Goal: Entertainment & Leisure: Consume media (video, audio)

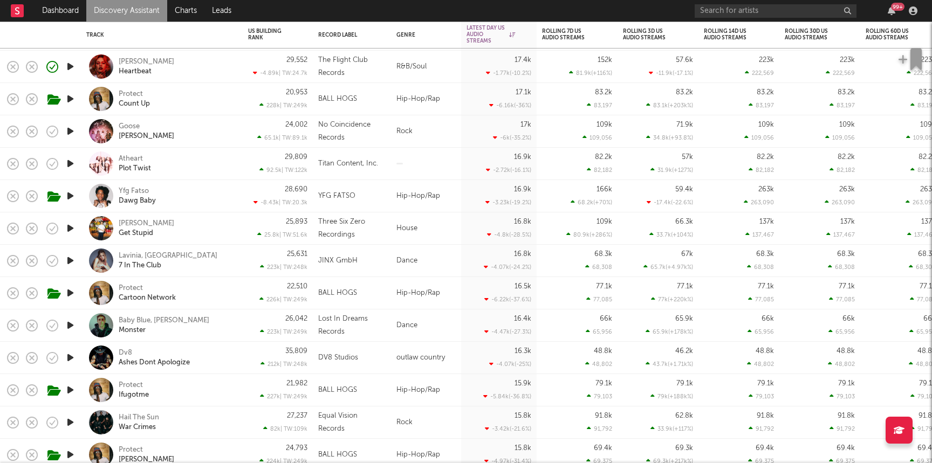
click at [175, 169] on div "Atheart Plot Twist" at bounding box center [177, 163] width 116 height 19
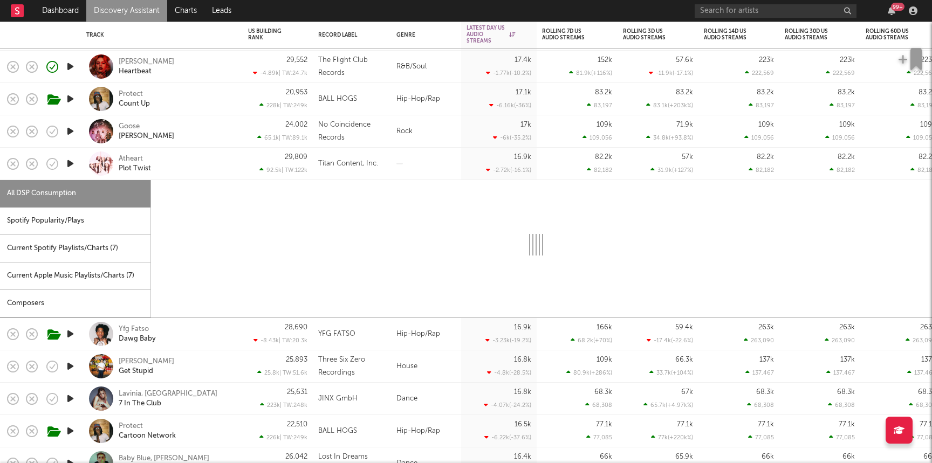
select select "1w"
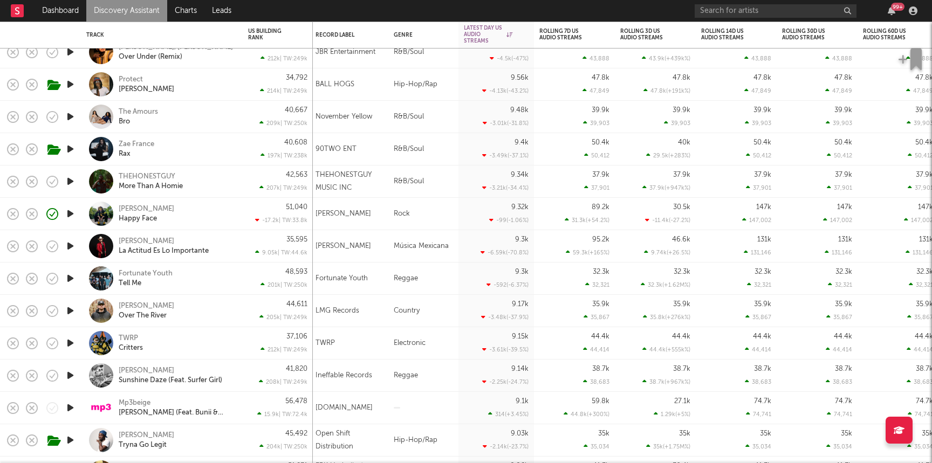
click at [195, 154] on div "Zae France Rax" at bounding box center [177, 149] width 116 height 19
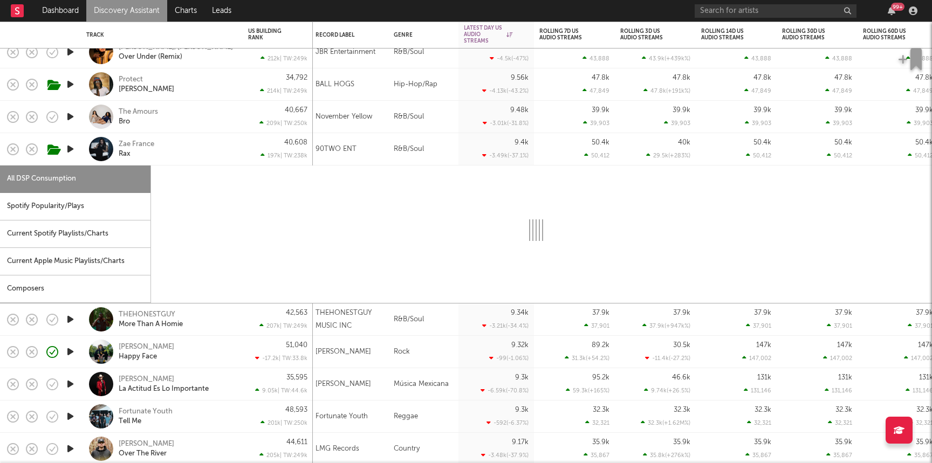
select select "1w"
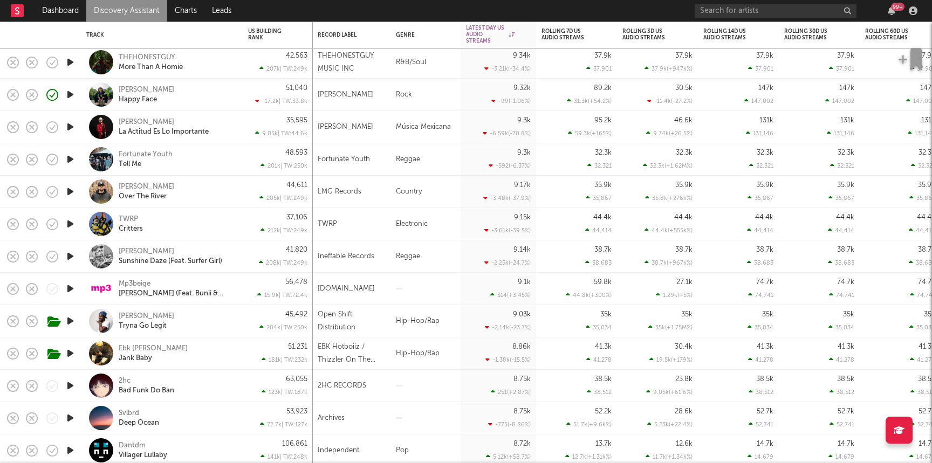
click at [256, 290] on div "56,478 15.9k | TW: 72.4k" at bounding box center [277, 289] width 59 height 32
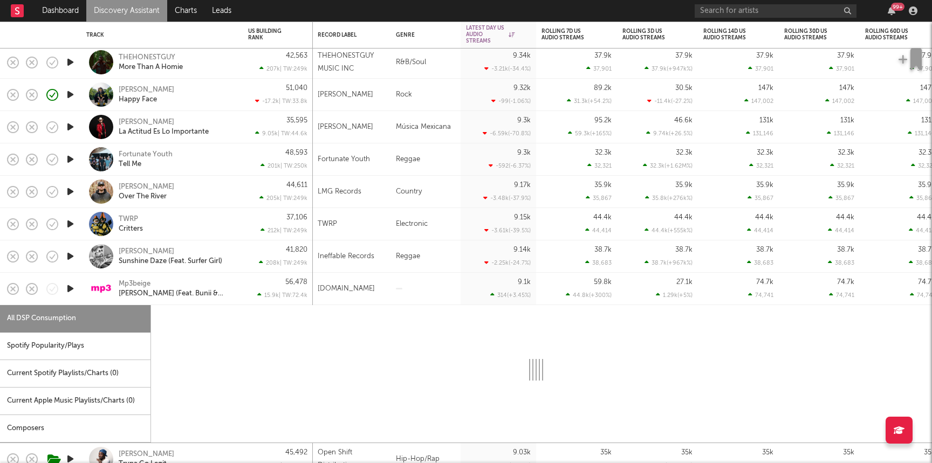
select select "1w"
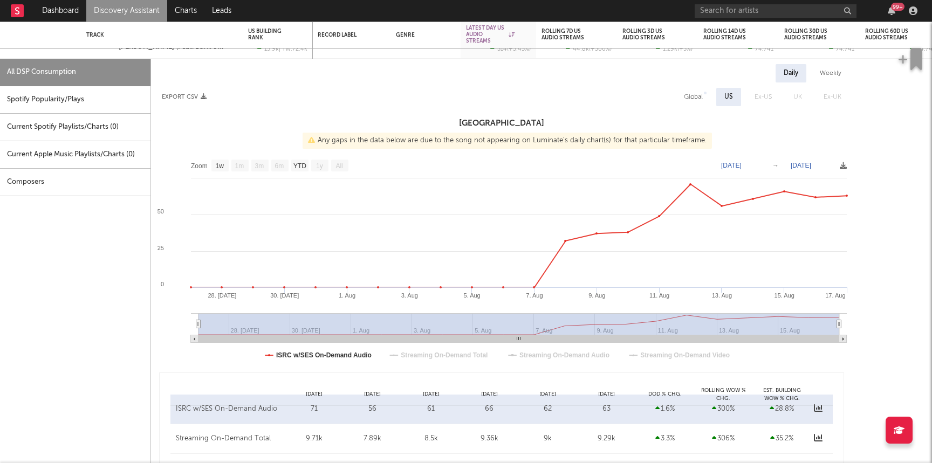
select select "1w"
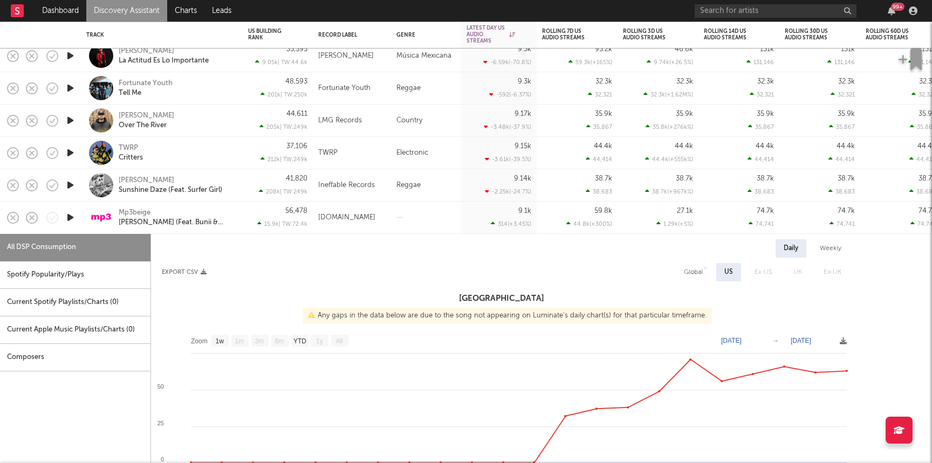
click at [71, 219] on icon "button" at bounding box center [70, 217] width 11 height 13
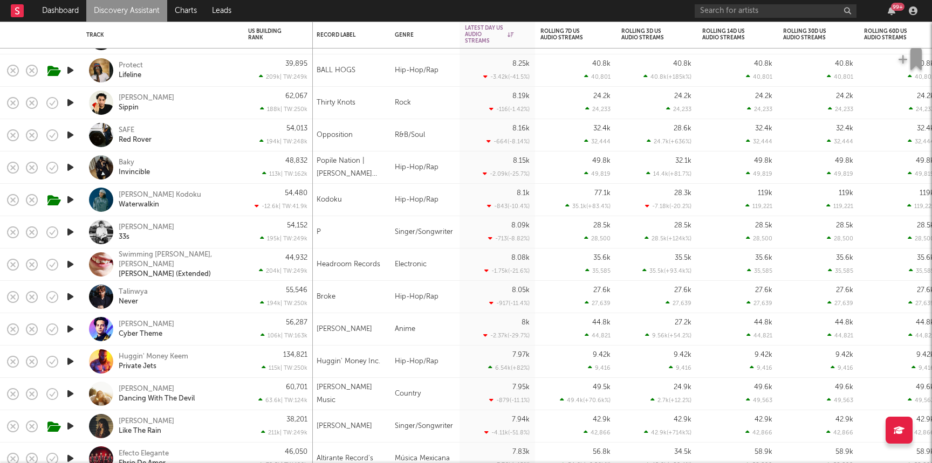
click at [72, 166] on icon "button" at bounding box center [70, 167] width 11 height 13
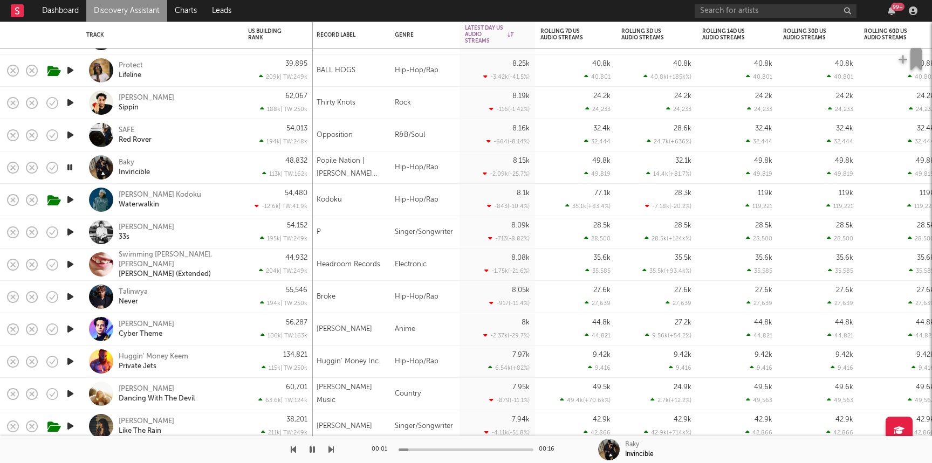
click at [70, 136] on icon "button" at bounding box center [70, 134] width 11 height 13
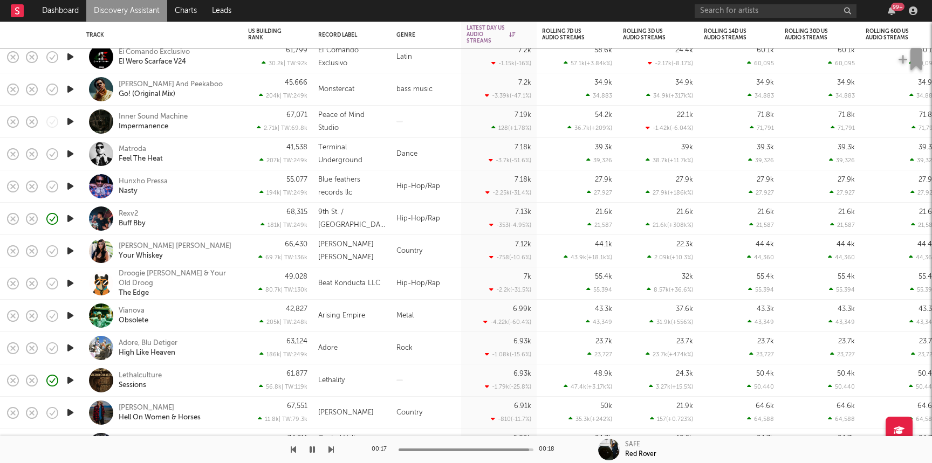
click at [73, 187] on icon "button" at bounding box center [70, 186] width 11 height 13
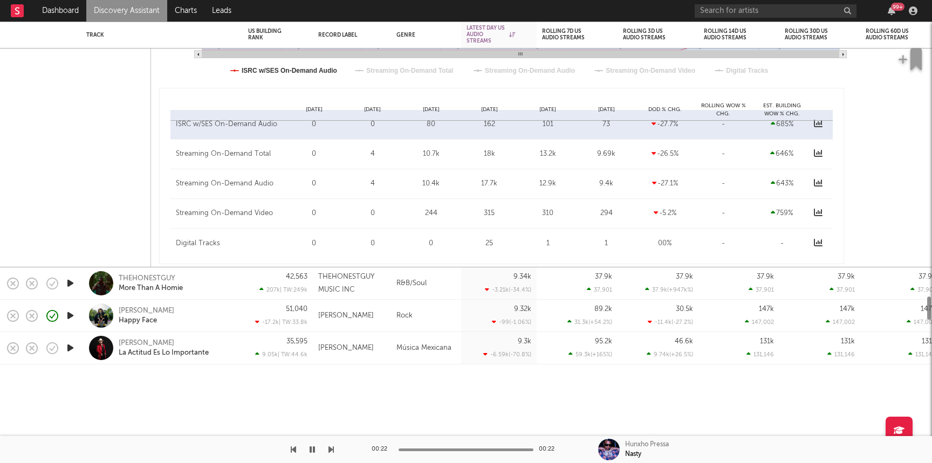
select select "1w"
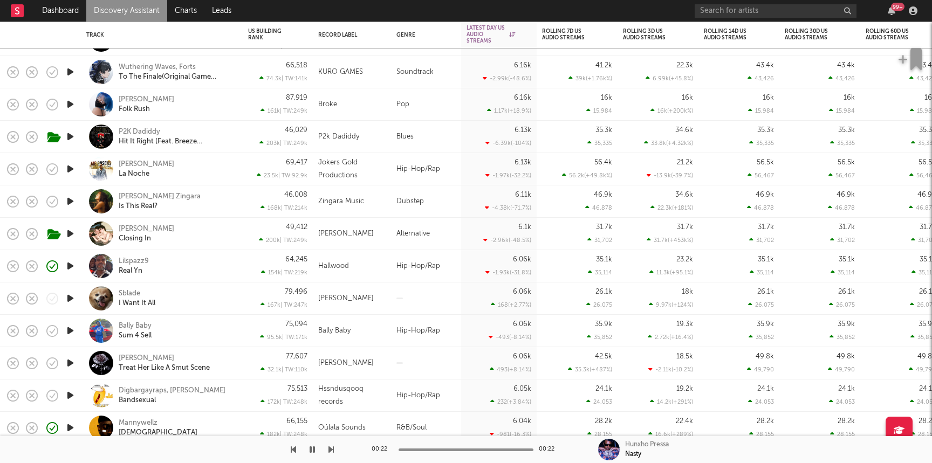
click at [69, 264] on icon "button" at bounding box center [70, 265] width 11 height 13
click at [66, 107] on icon "button" at bounding box center [70, 104] width 11 height 13
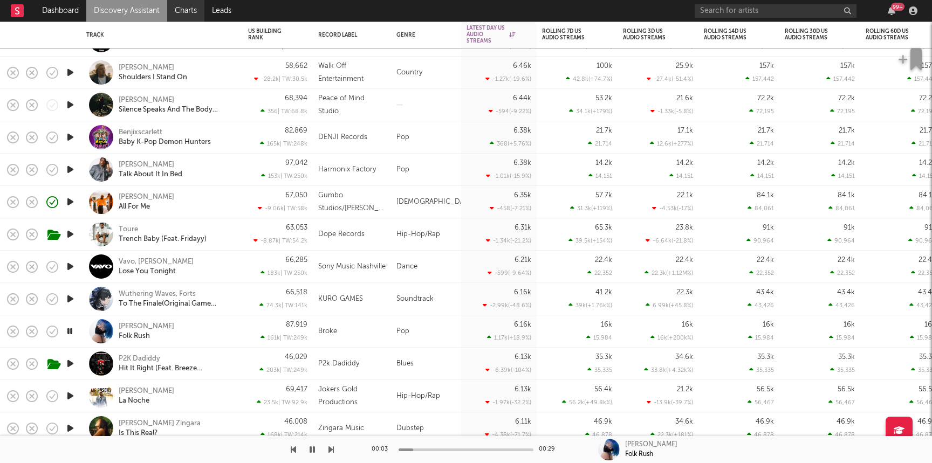
click at [187, 9] on link "Charts" at bounding box center [185, 11] width 37 height 22
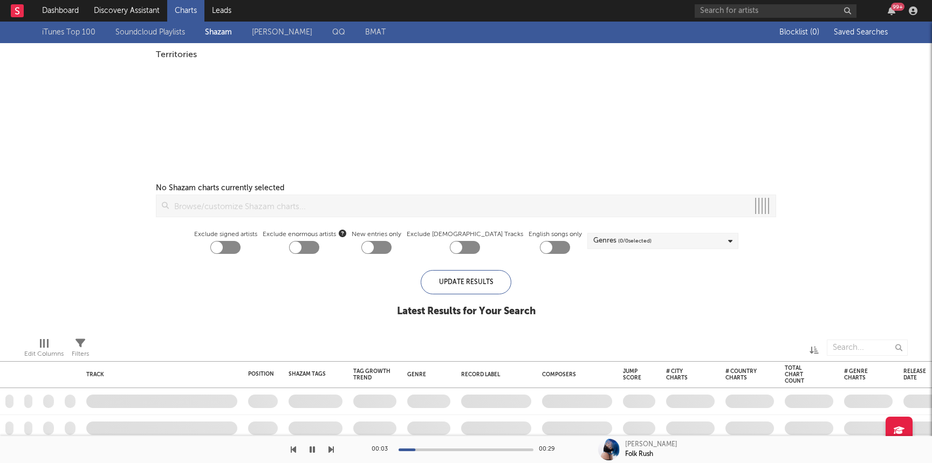
checkbox input "true"
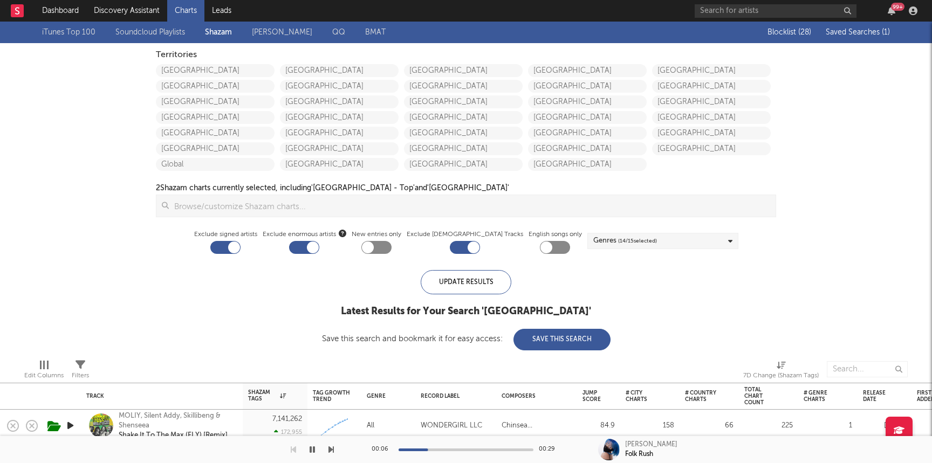
click at [859, 31] on span "Saved Searches ( 1 )" at bounding box center [857, 33] width 64 height 8
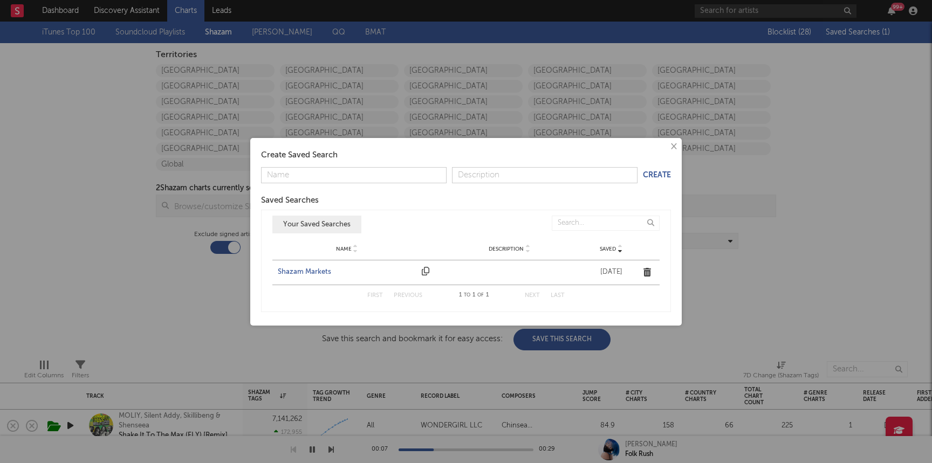
click at [321, 272] on div "Shazam Markets" at bounding box center [347, 272] width 139 height 11
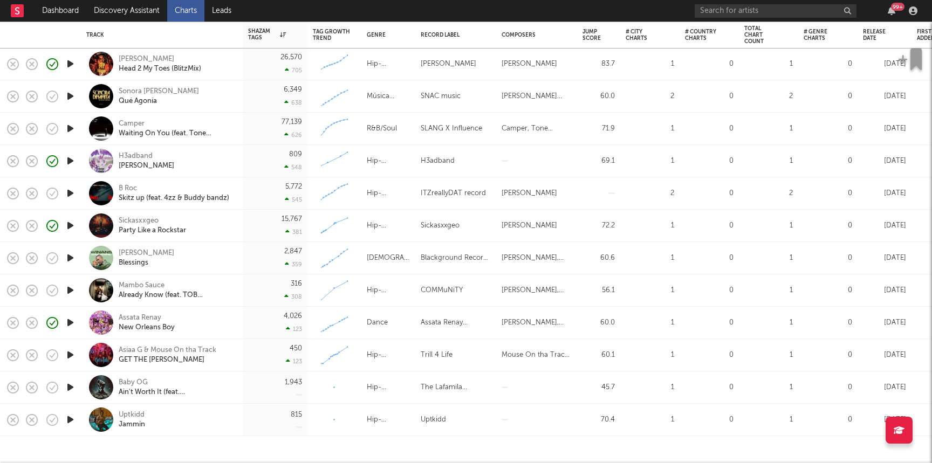
click at [70, 386] on icon "button" at bounding box center [70, 387] width 11 height 13
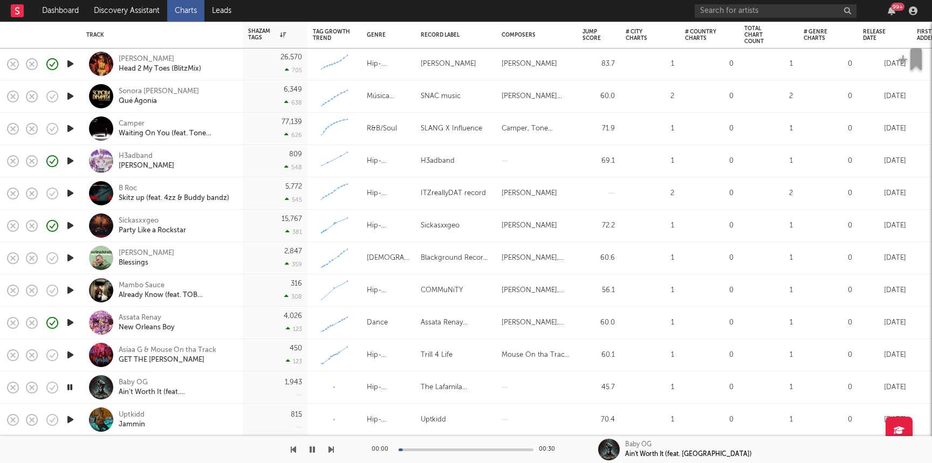
click at [267, 383] on div "1,943" at bounding box center [275, 387] width 54 height 32
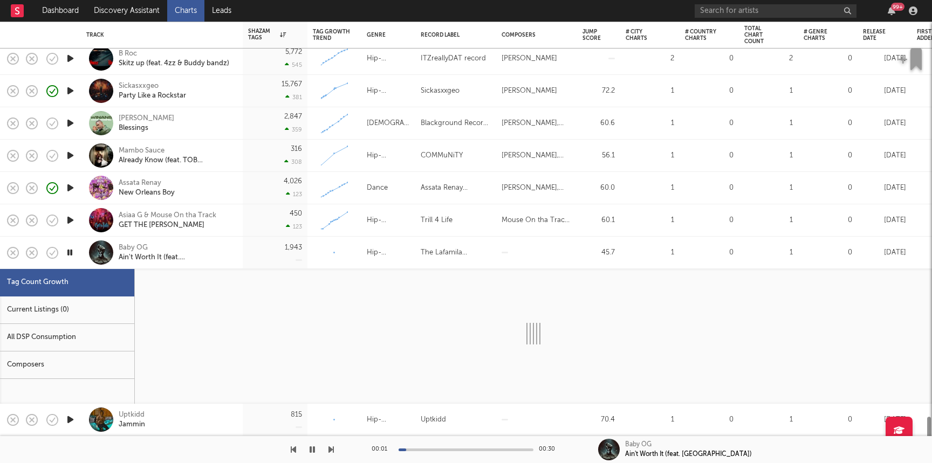
select select "1w"
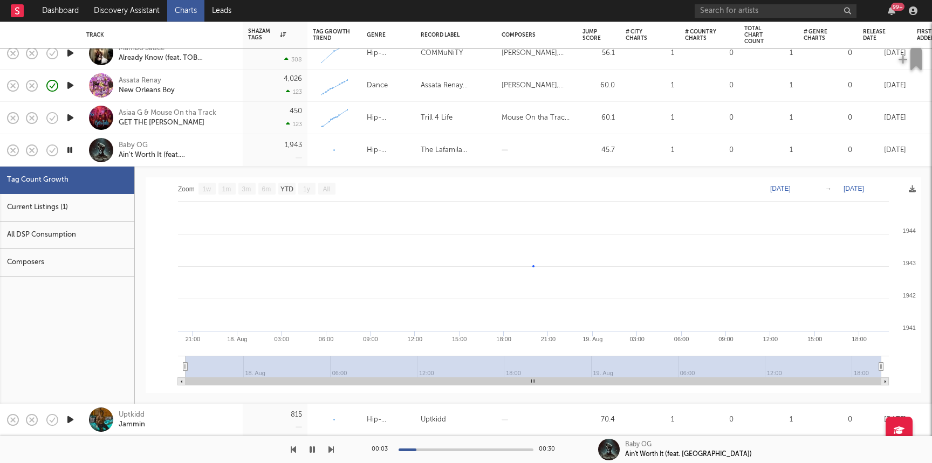
click at [140, 140] on div "Baby OG Ain't Worth It (feat. [GEOGRAPHIC_DATA])" at bounding box center [161, 150] width 151 height 32
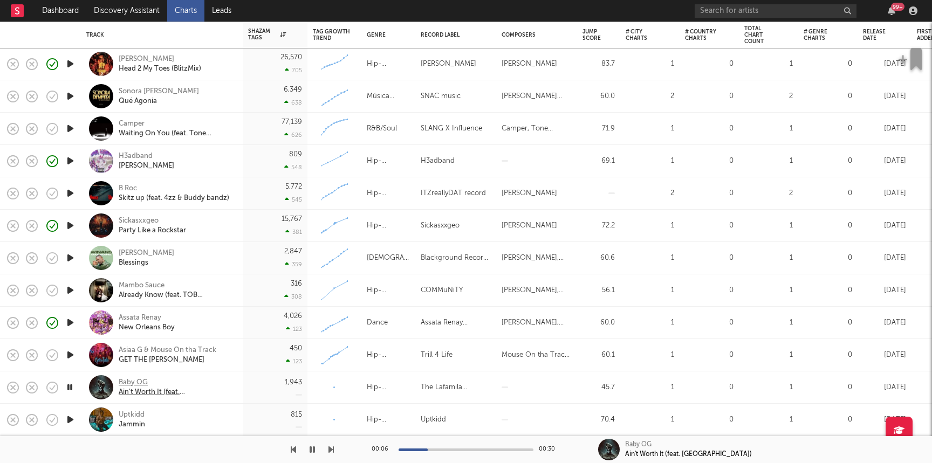
click at [140, 382] on div "Baby OG" at bounding box center [177, 383] width 116 height 10
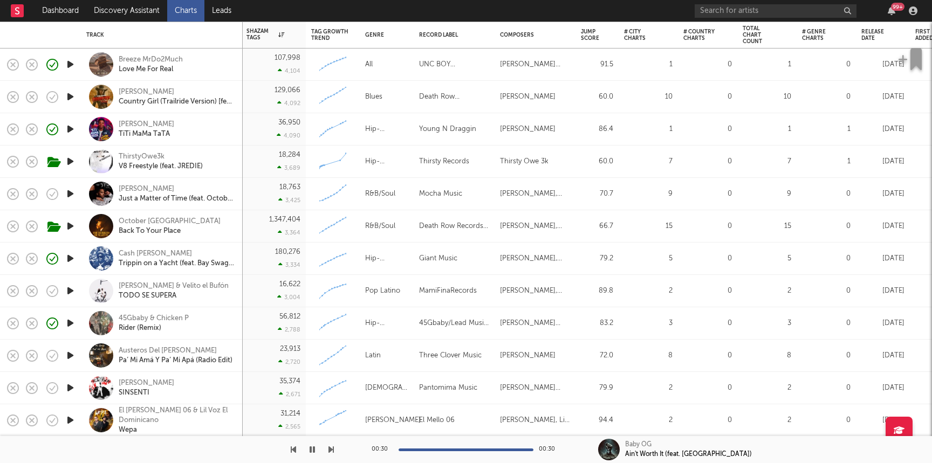
click at [72, 161] on icon "button" at bounding box center [70, 161] width 11 height 13
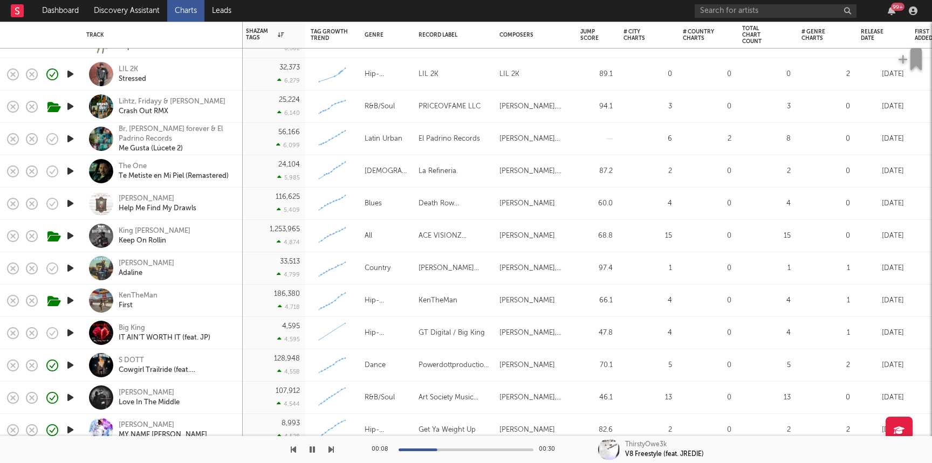
click at [71, 140] on icon "button" at bounding box center [70, 138] width 11 height 13
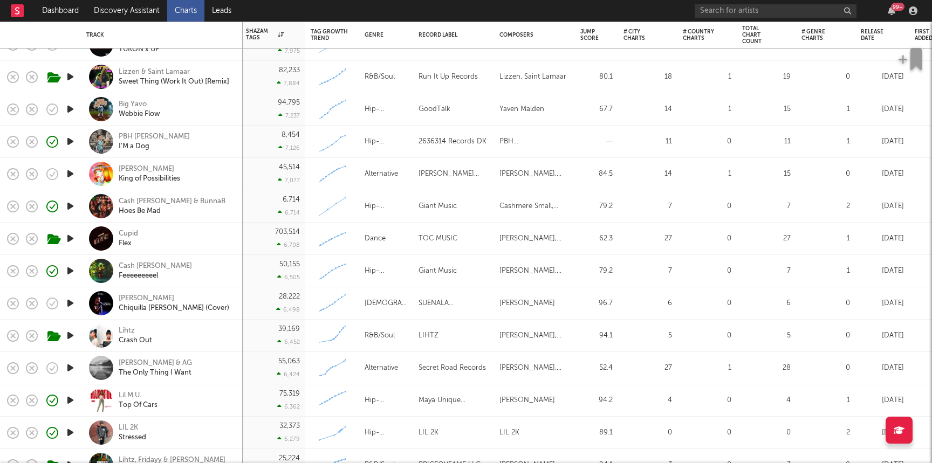
click at [75, 142] on icon "button" at bounding box center [70, 141] width 11 height 13
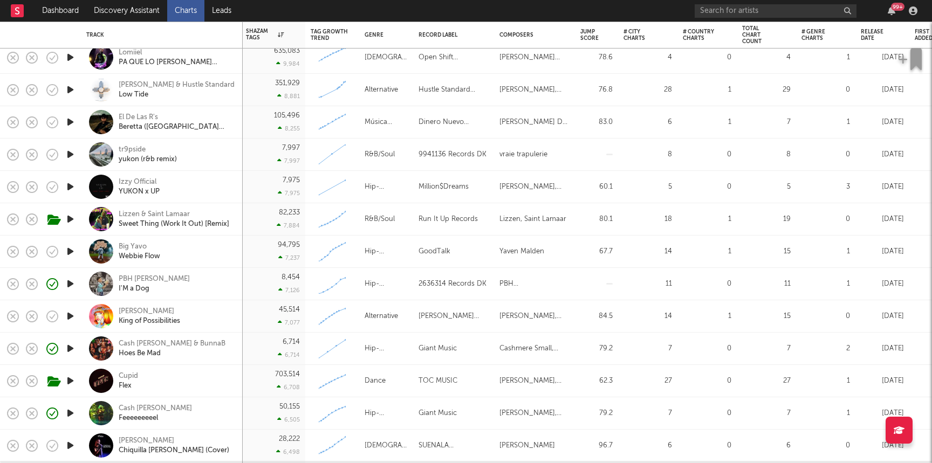
click at [70, 156] on icon "button" at bounding box center [70, 154] width 11 height 13
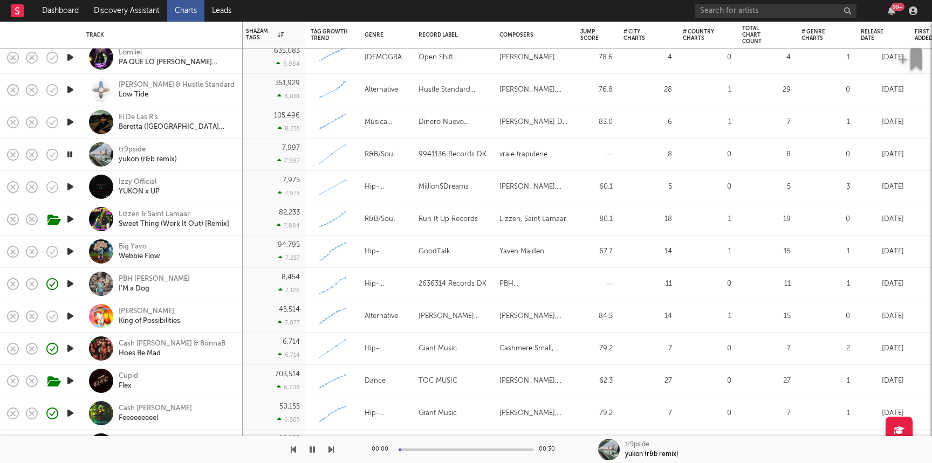
click at [198, 157] on div "tr9pside yukon (r&b remix)" at bounding box center [177, 154] width 116 height 19
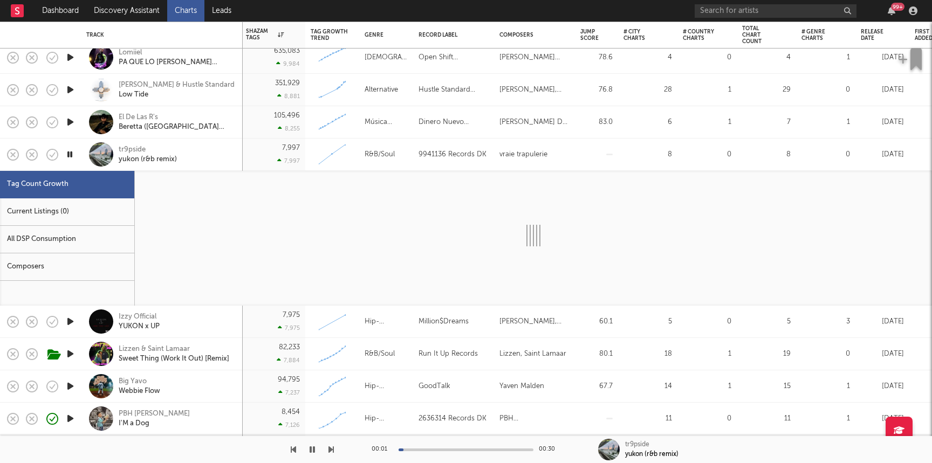
select select "1w"
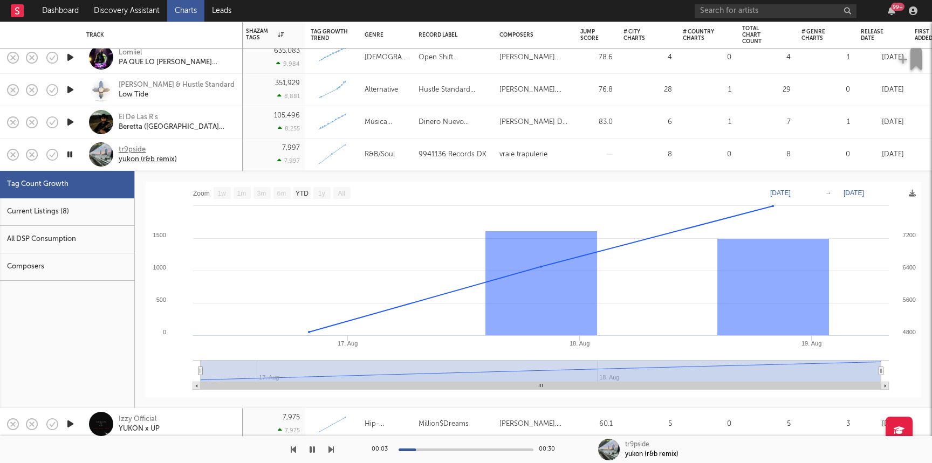
click at [132, 151] on div "tr9pside" at bounding box center [148, 150] width 58 height 10
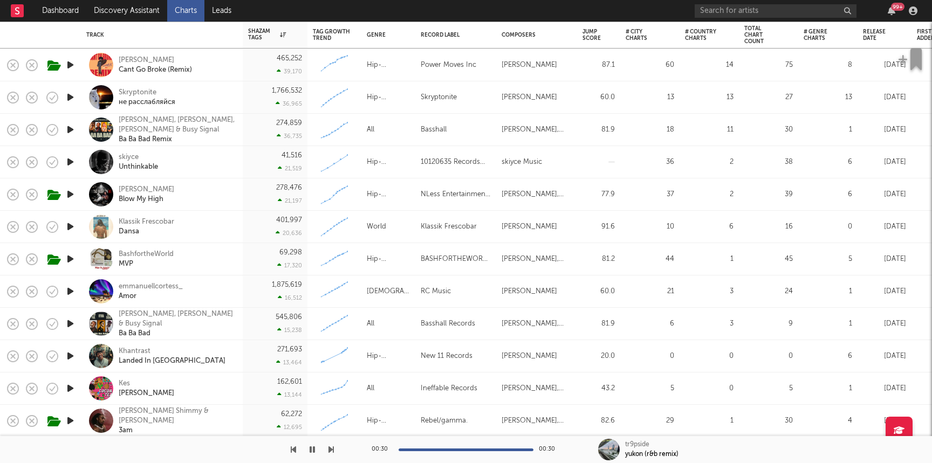
click at [65, 160] on icon "button" at bounding box center [70, 161] width 11 height 13
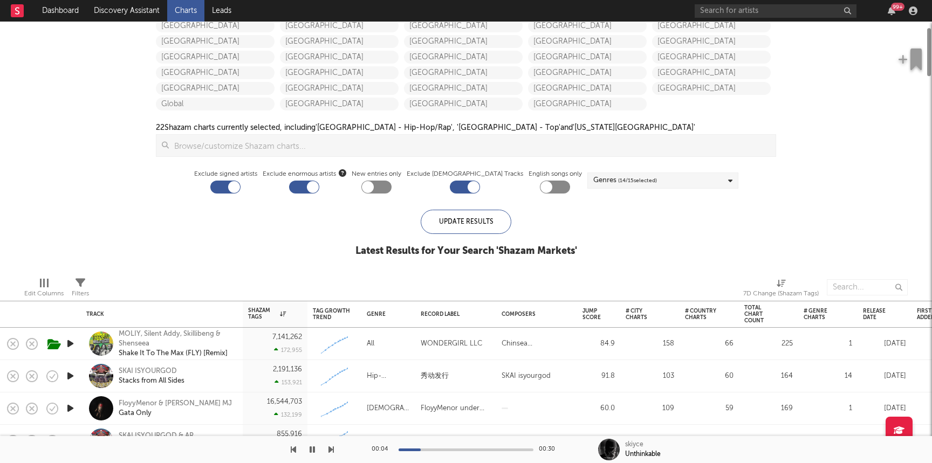
select select "1w"
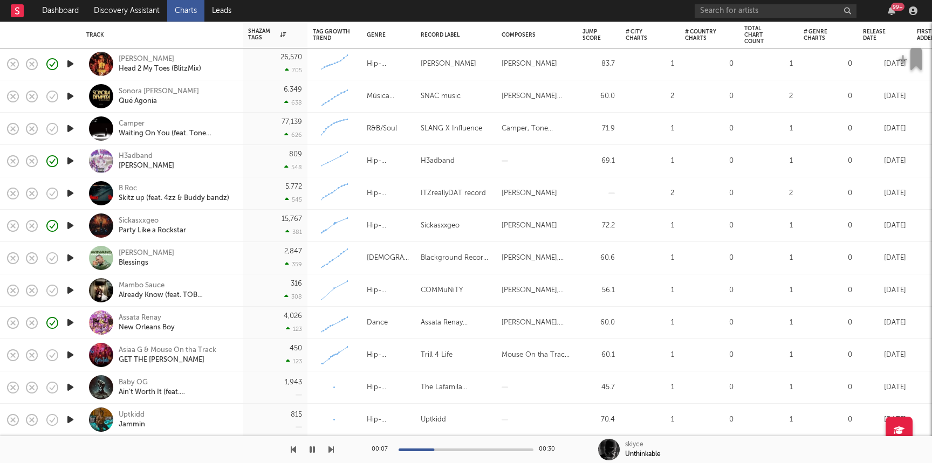
click at [69, 290] on icon "button" at bounding box center [70, 290] width 11 height 13
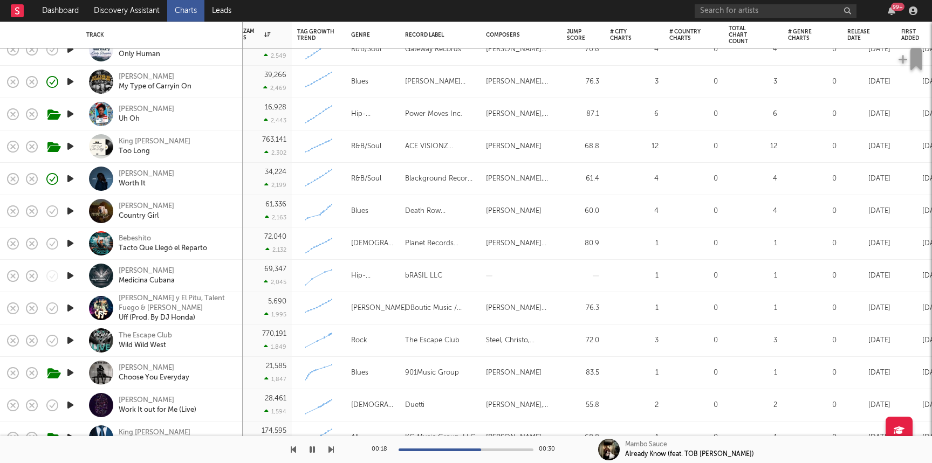
click at [70, 338] on icon "button" at bounding box center [70, 340] width 11 height 13
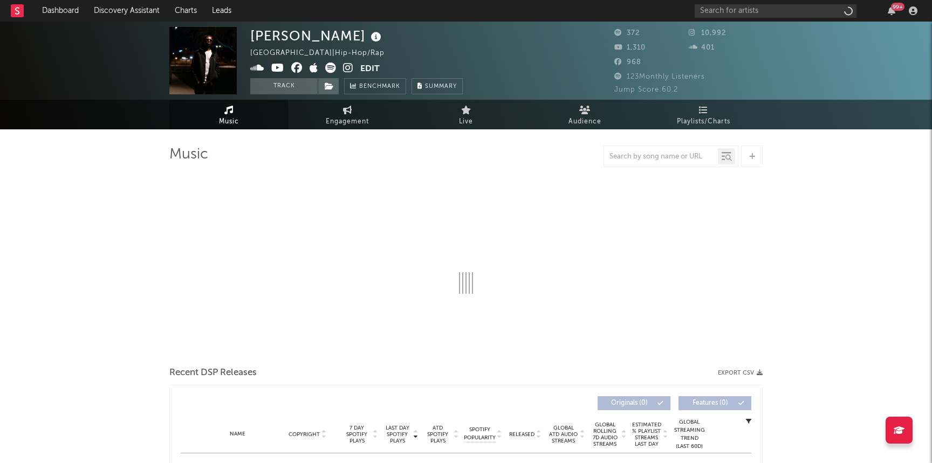
select select "6m"
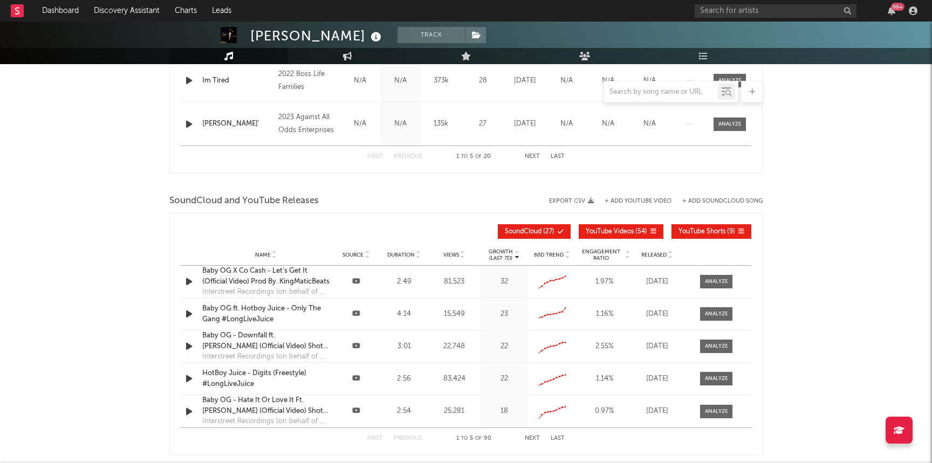
scroll to position [681, 0]
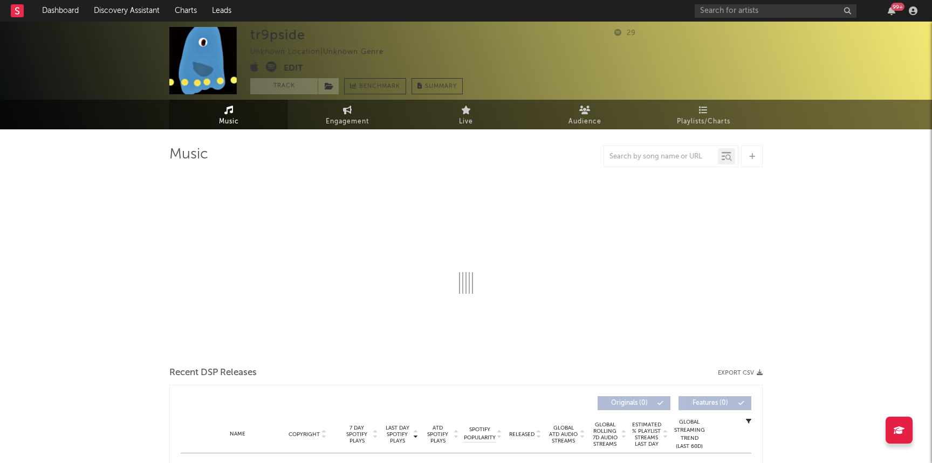
select select "1w"
